Goal: Find specific page/section: Find specific page/section

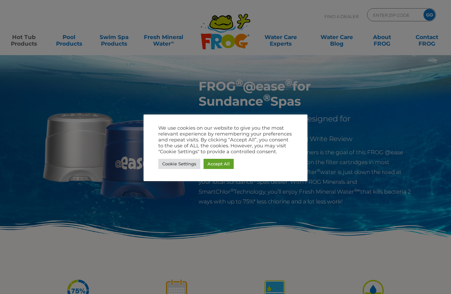
click at [180, 164] on link "Cookie Settings" at bounding box center [179, 164] width 42 height 10
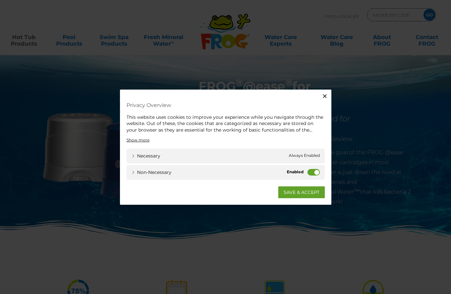
click at [312, 169] on label "Non-necessary" at bounding box center [313, 172] width 12 height 7
click at [0, 0] on input "Non-necessary" at bounding box center [0, 0] width 0 height 0
click at [302, 191] on link "SAVE & ACCEPT" at bounding box center [301, 192] width 47 height 12
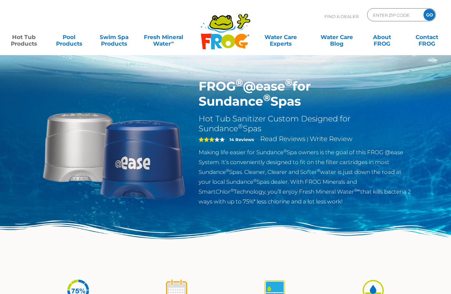
click at [394, 13] on input "ENTER ZIP CODE" at bounding box center [394, 15] width 44 height 10
type input "49332"
click at [425, 14] on input "GO" at bounding box center [429, 15] width 12 height 12
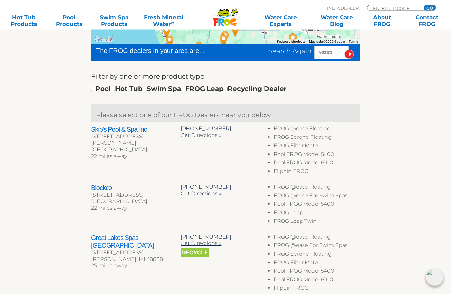
scroll to position [191, 0]
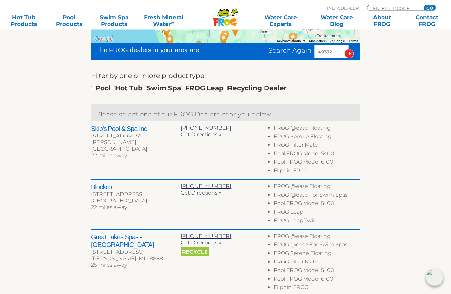
click at [129, 127] on h2 "Skip's Pool & Spa Inc" at bounding box center [135, 129] width 89 height 8
click at [135, 128] on h2 "Skip's Pool & Spa Inc" at bounding box center [135, 129] width 89 height 8
click at [119, 152] on span "22 miles away" at bounding box center [109, 155] width 36 height 6
click at [202, 163] on div "Skip's Pool & Spa Inc 411 Dailey Dr Reed City, MI 49677 22 miles away 231-832-4…" at bounding box center [225, 151] width 269 height 58
click at [120, 146] on div "Reed City, MI 49677" at bounding box center [135, 149] width 89 height 7
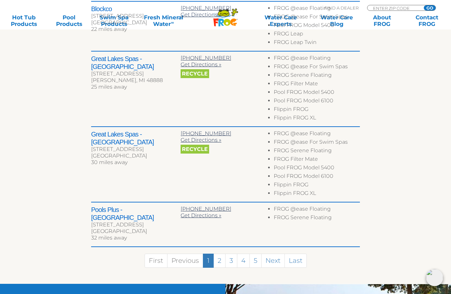
scroll to position [369, 0]
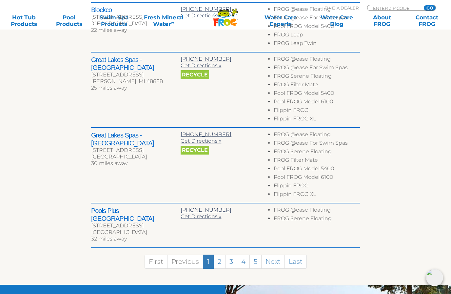
click at [149, 135] on h2 "Great Lakes Spas - Greenville" at bounding box center [135, 139] width 89 height 16
click at [155, 133] on h2 "Great Lakes Spas - Greenville" at bounding box center [135, 139] width 89 height 16
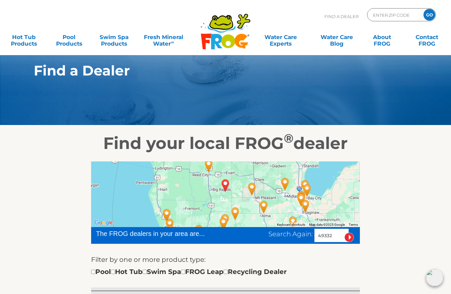
scroll to position [0, 0]
